Goal: Find specific page/section: Find specific page/section

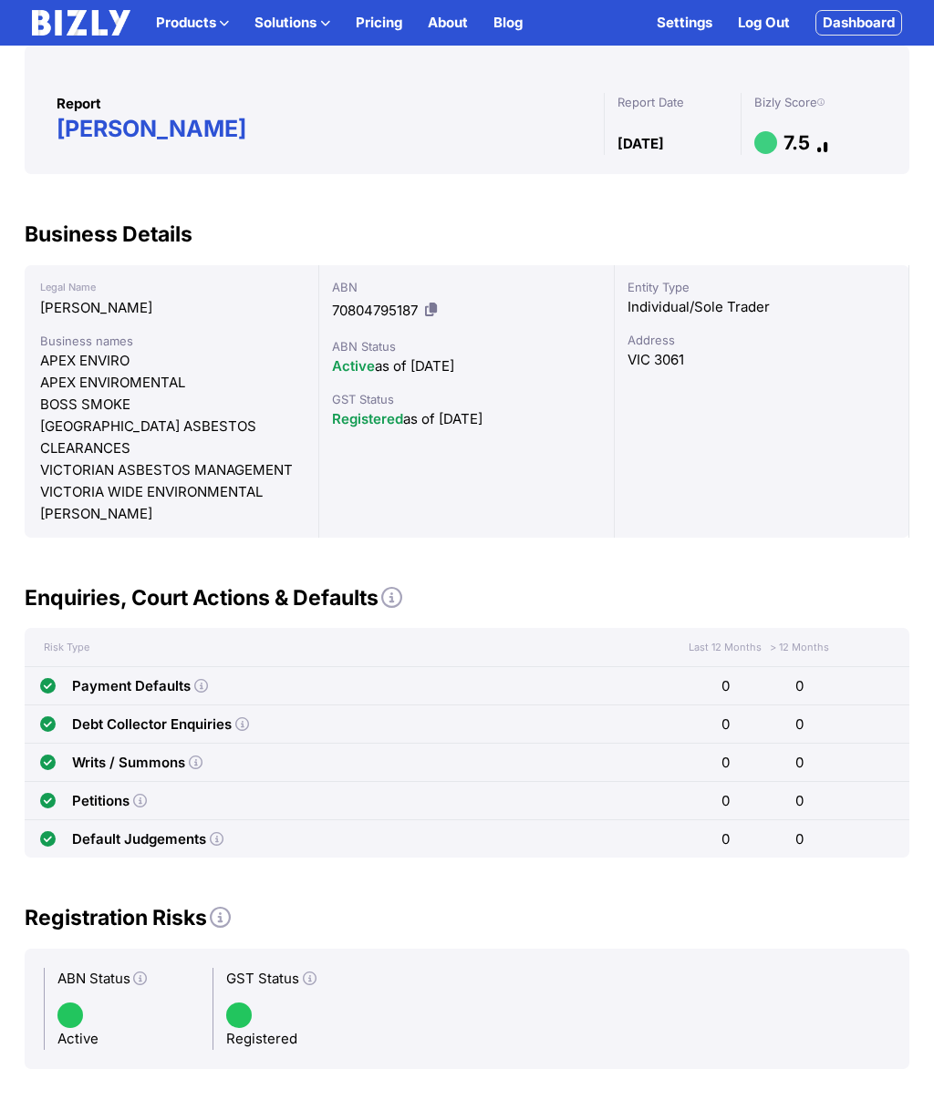
click at [866, 19] on link "Dashboard" at bounding box center [858, 23] width 87 height 26
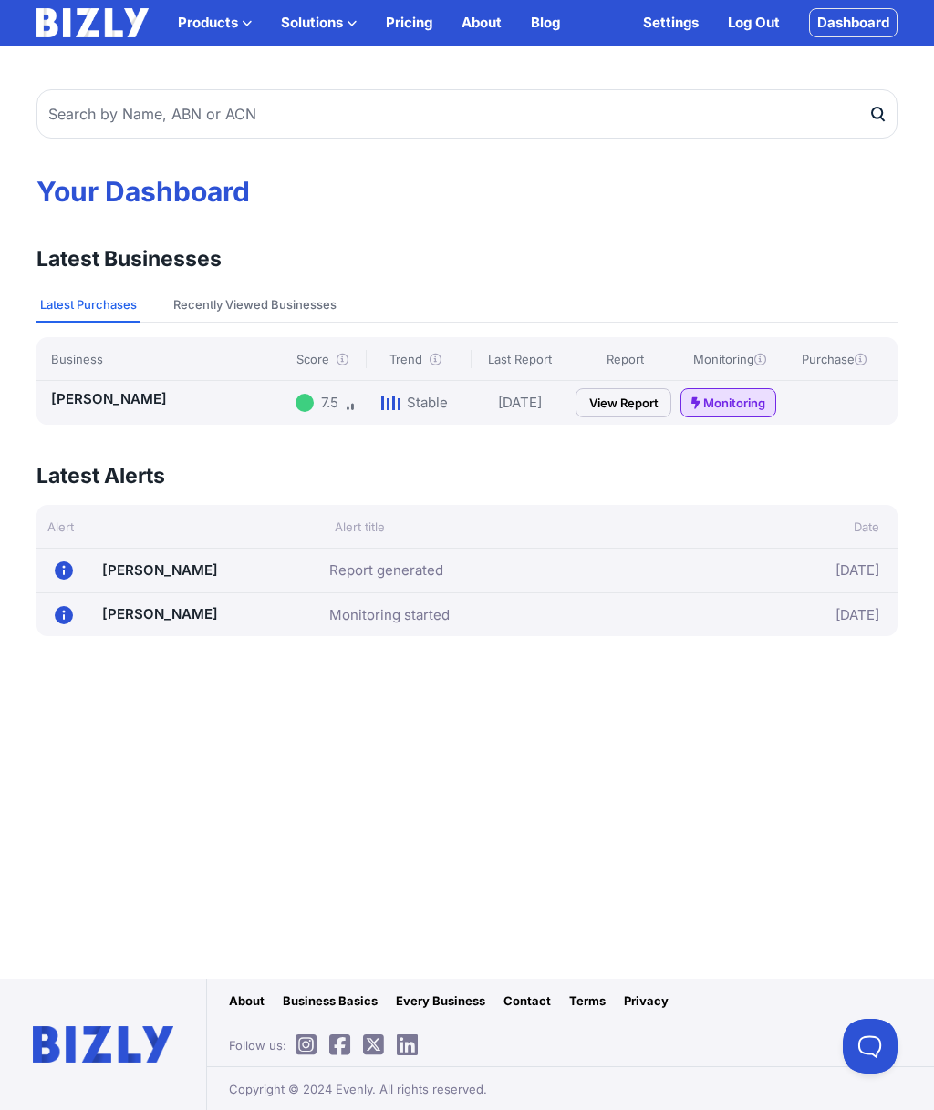
click at [202, 300] on button "Recently Viewed Businesses" at bounding box center [255, 305] width 170 height 35
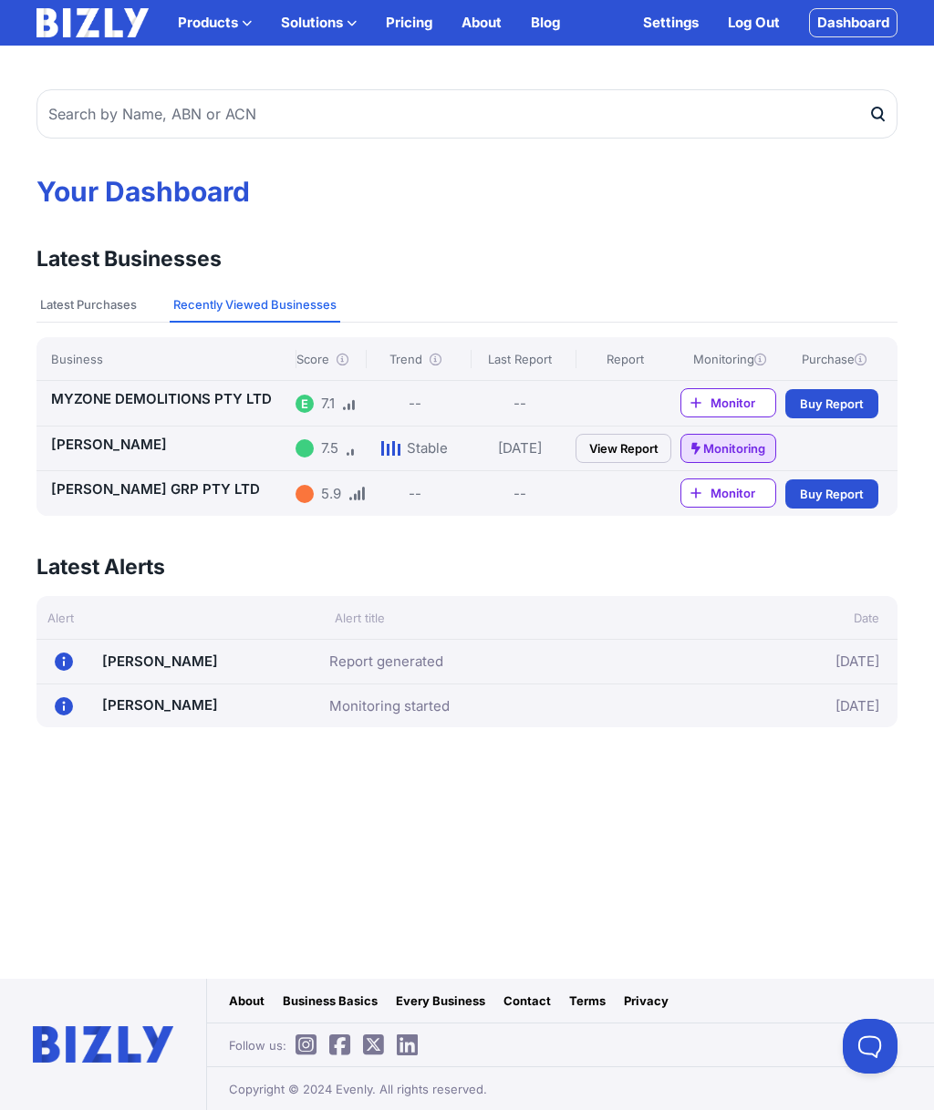
click at [247, 27] on icon "button" at bounding box center [247, 23] width 10 height 10
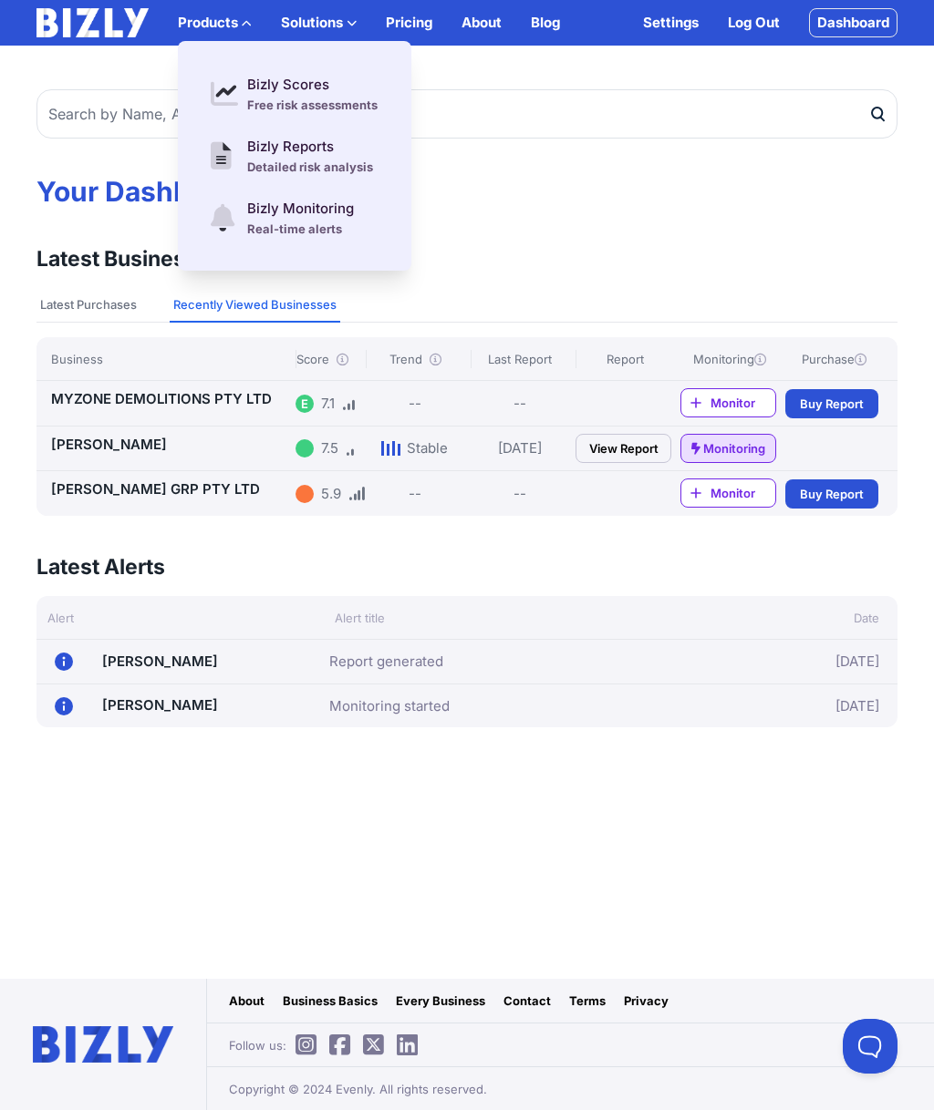
click at [322, 20] on button "Solutions" at bounding box center [319, 23] width 76 height 22
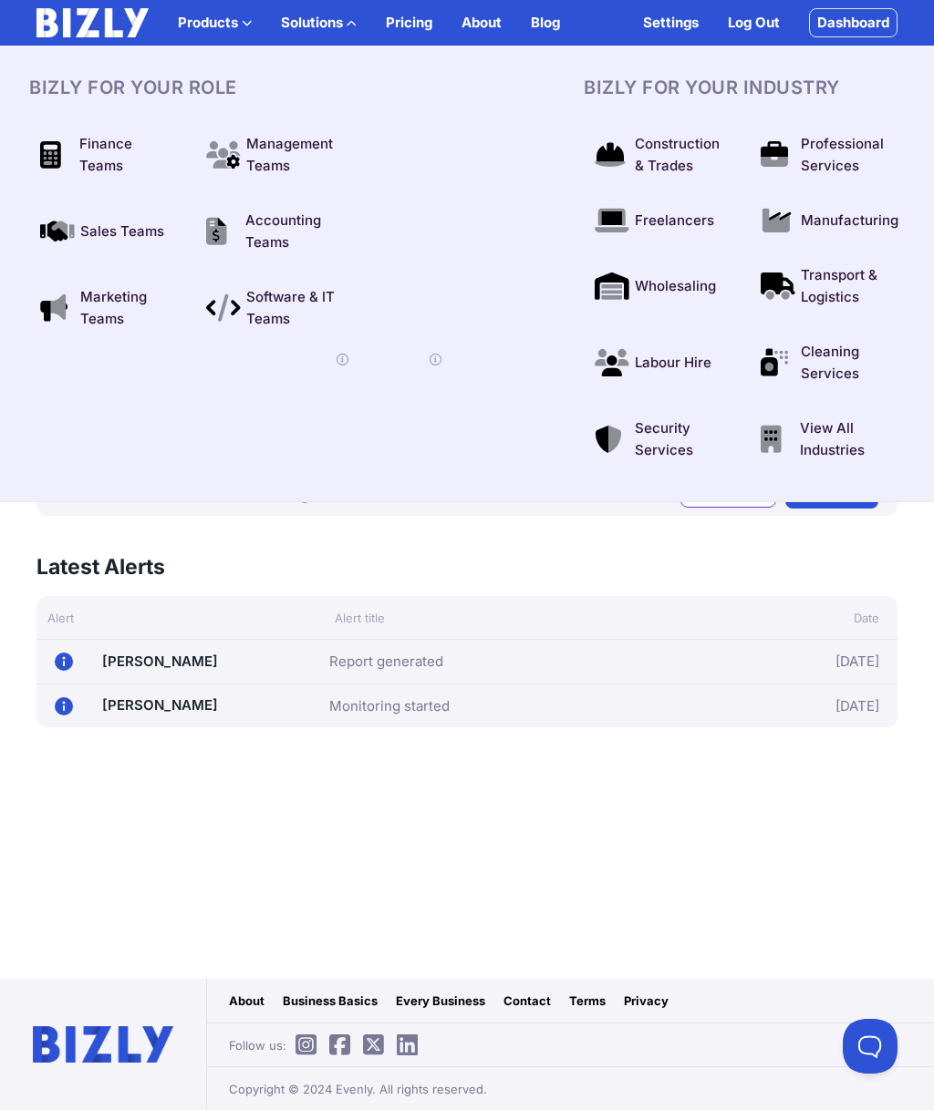
click at [839, 361] on span "Cleaning Services" at bounding box center [846, 363] width 93 height 44
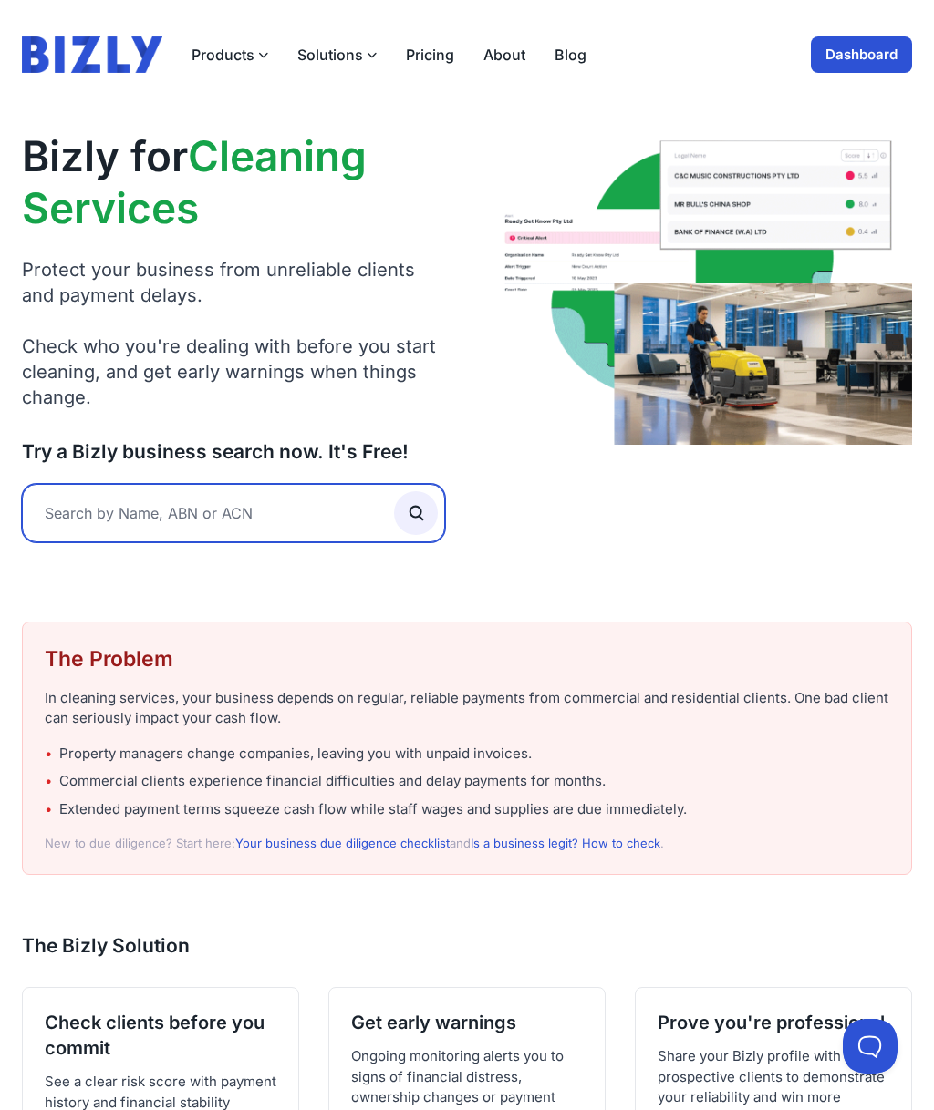
click at [141, 508] on input "text" at bounding box center [233, 513] width 423 height 58
type input "Cleenzy"
click at [416, 511] on button "submit" at bounding box center [416, 513] width 44 height 44
